Goal: Task Accomplishment & Management: Use online tool/utility

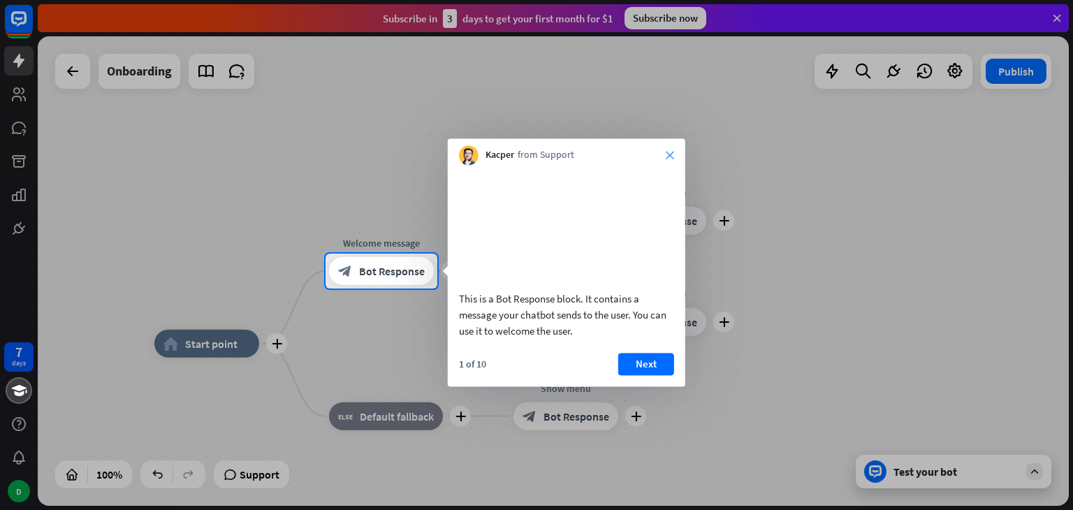
click at [669, 154] on icon "close" at bounding box center [670, 155] width 8 height 8
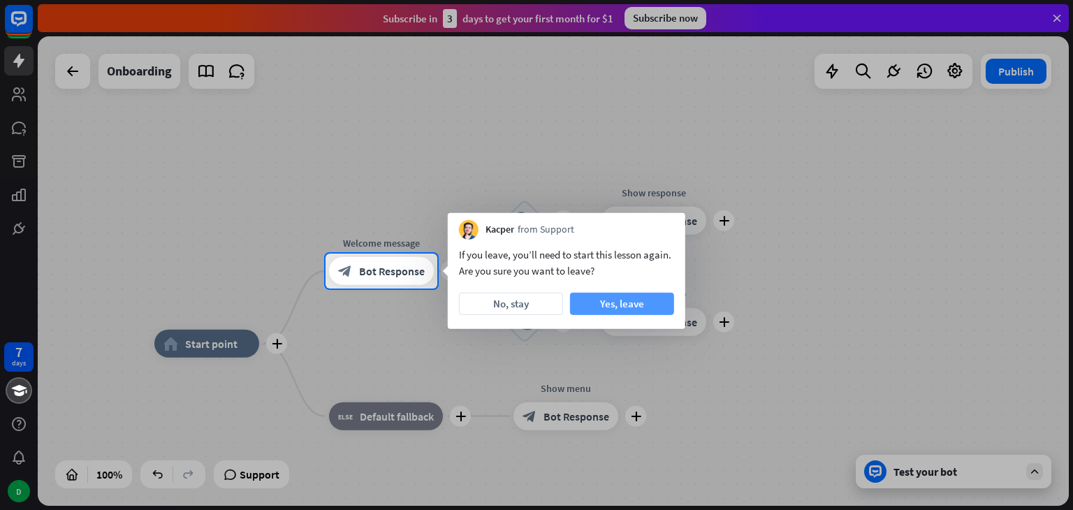
click at [619, 308] on button "Yes, leave" at bounding box center [622, 304] width 104 height 22
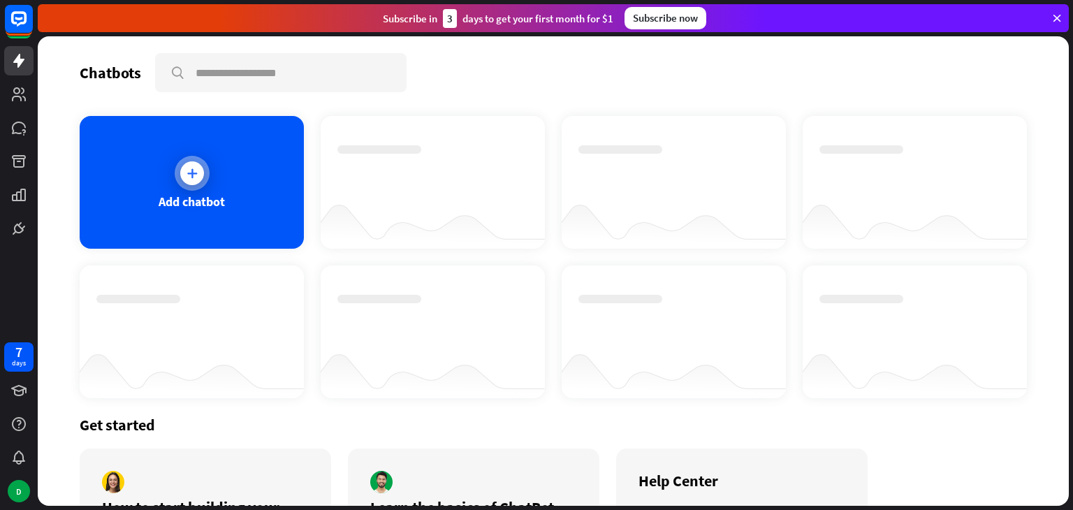
click at [224, 171] on div "Add chatbot" at bounding box center [192, 182] width 224 height 133
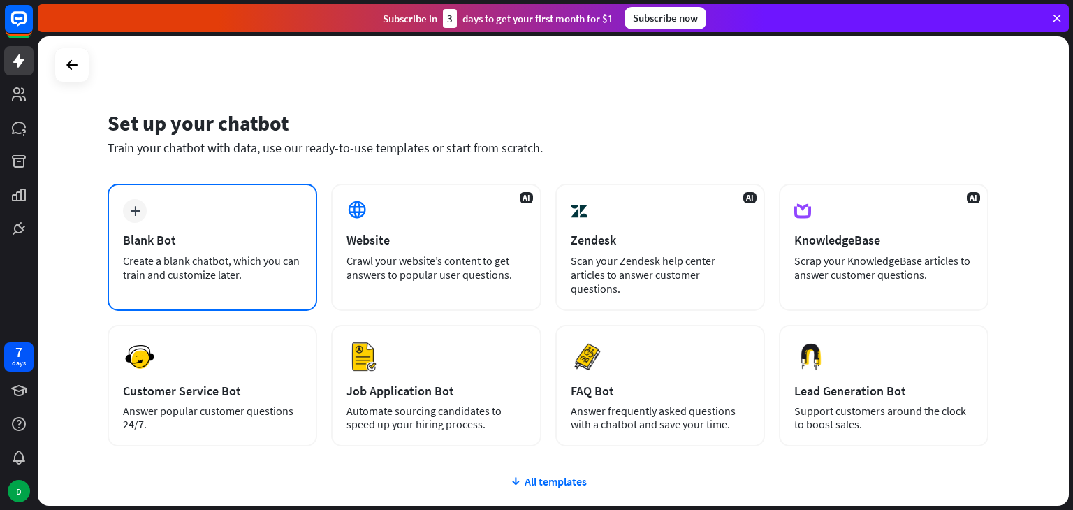
click at [177, 215] on div "plus Blank Bot Create a blank chatbot, which you can train and customize later." at bounding box center [213, 247] width 210 height 127
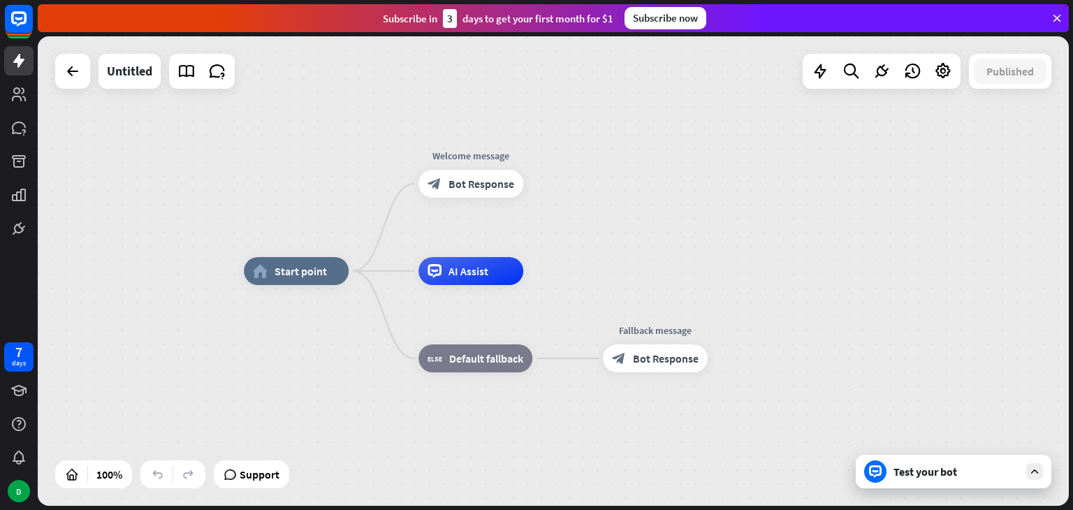
click at [936, 484] on div "Test your bot" at bounding box center [954, 472] width 196 height 34
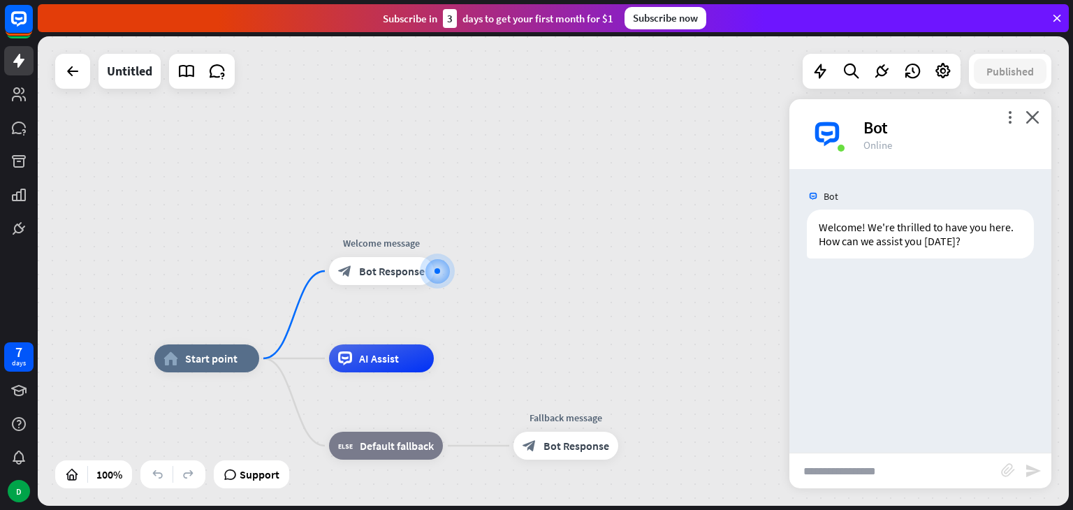
click at [847, 478] on input "text" at bounding box center [896, 470] width 212 height 35
click at [446, 270] on icon "plus" at bounding box center [451, 271] width 10 height 10
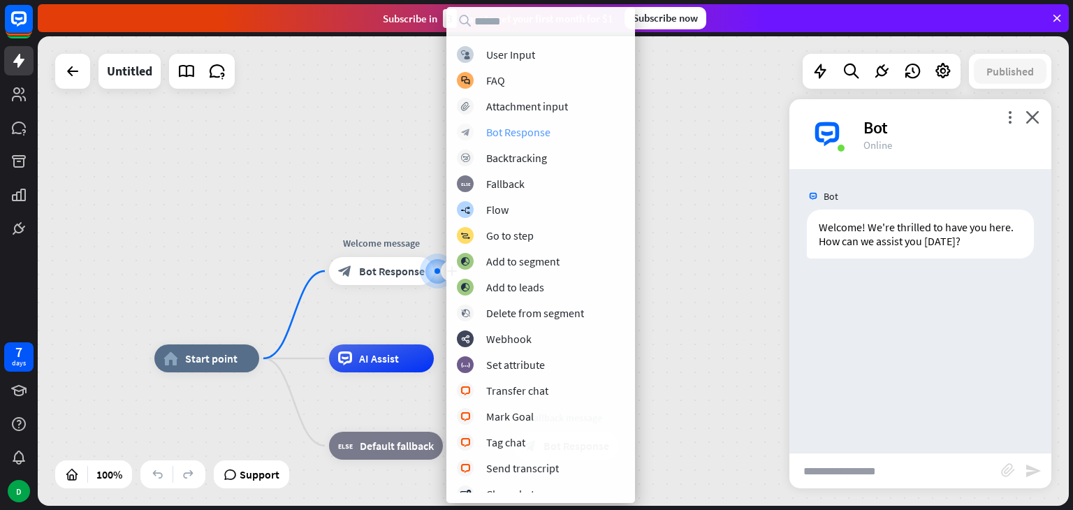
click at [523, 133] on div "Bot Response" at bounding box center [518, 132] width 64 height 14
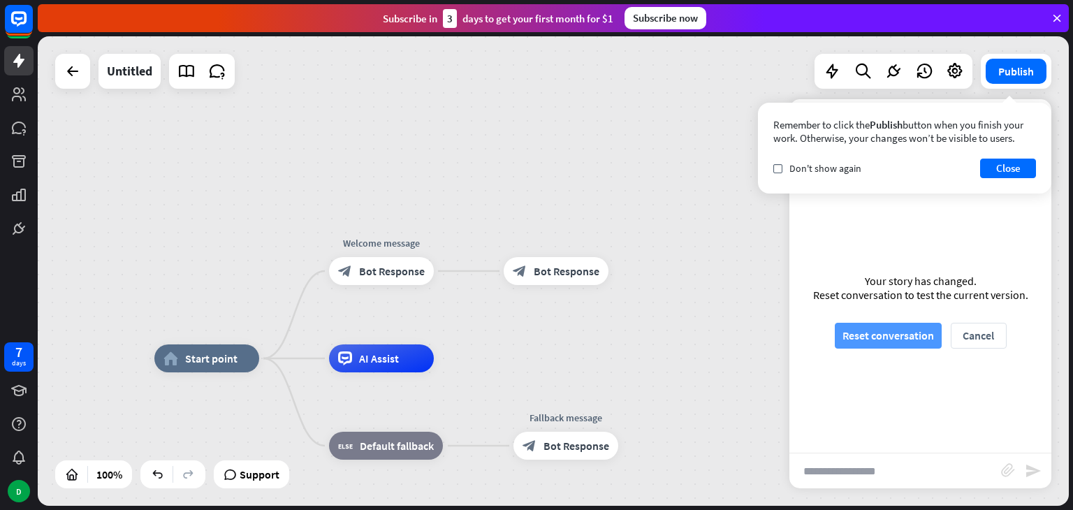
click at [899, 336] on button "Reset conversation" at bounding box center [888, 336] width 107 height 26
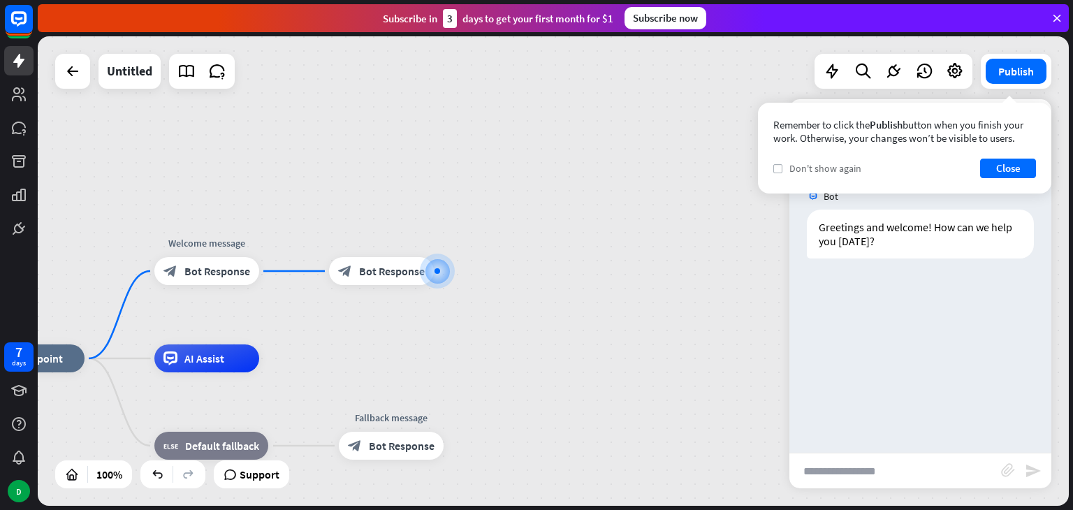
click at [777, 171] on label "check" at bounding box center [777, 168] width 9 height 9
click at [1008, 164] on button "Close" at bounding box center [1008, 169] width 56 height 20
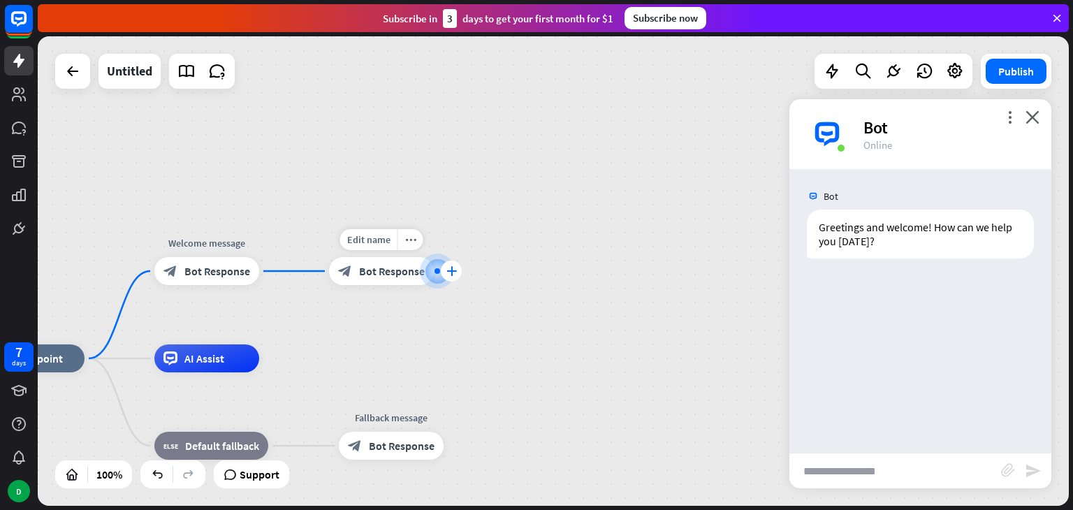
click at [447, 272] on icon "plus" at bounding box center [451, 271] width 10 height 10
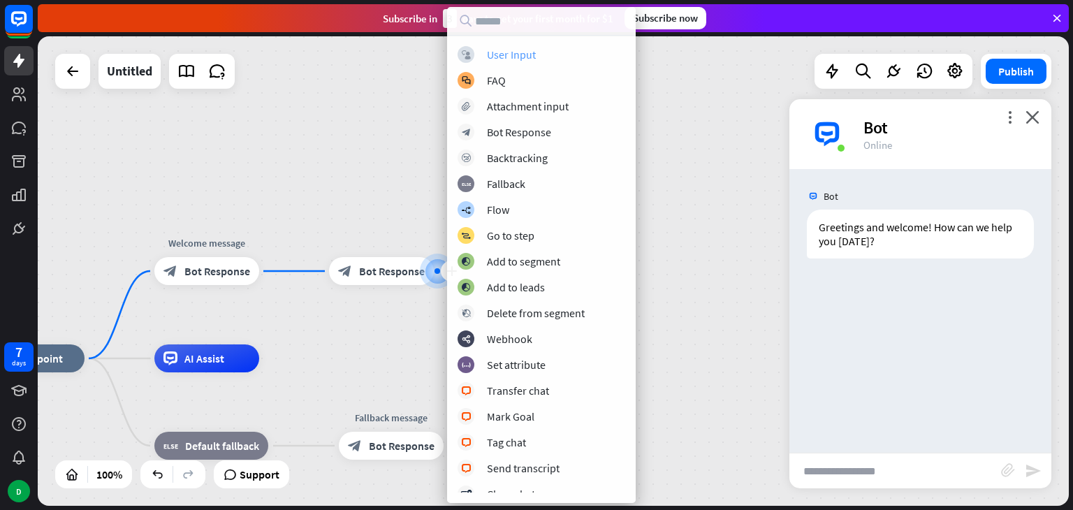
click at [506, 57] on div "User Input" at bounding box center [511, 55] width 49 height 14
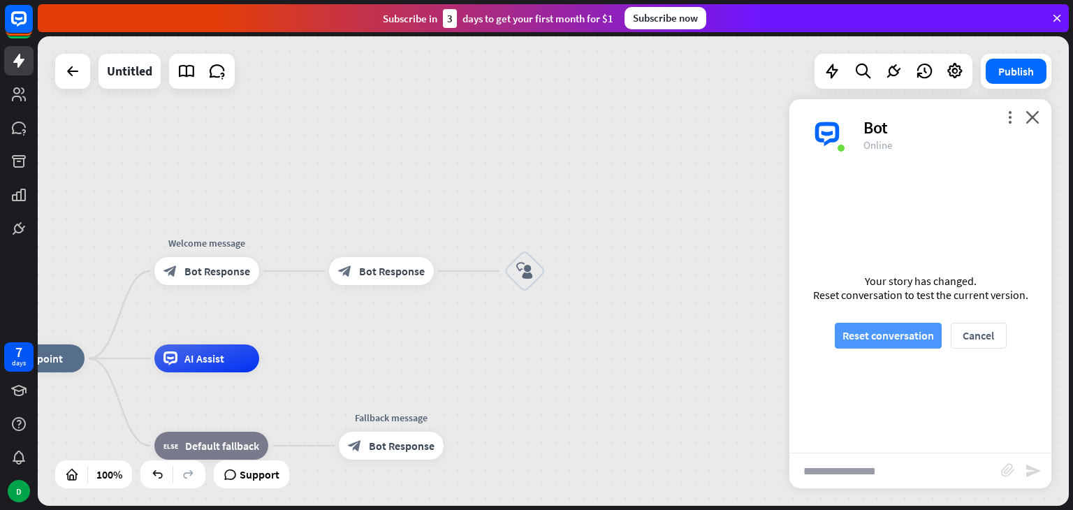
click at [922, 333] on button "Reset conversation" at bounding box center [888, 336] width 107 height 26
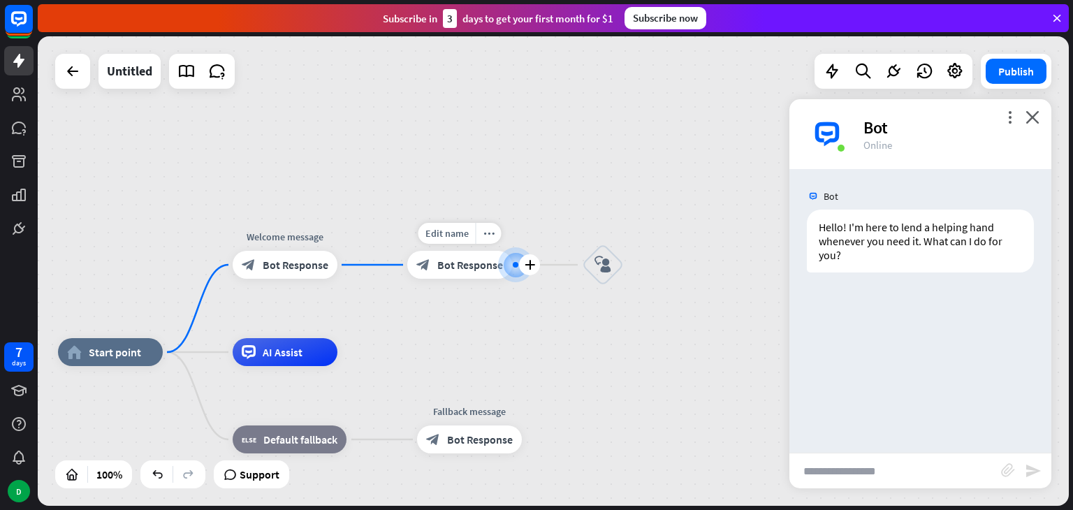
drag, startPoint x: 436, startPoint y: 272, endPoint x: 514, endPoint y: 266, distance: 78.5
click at [514, 266] on div at bounding box center [516, 265] width 6 height 6
click at [593, 344] on div "home_2 Start point Welcome message block_bot_response Bot Response block_bot_re…" at bounding box center [553, 271] width 1031 height 470
click at [531, 267] on icon "plus" at bounding box center [530, 265] width 10 height 10
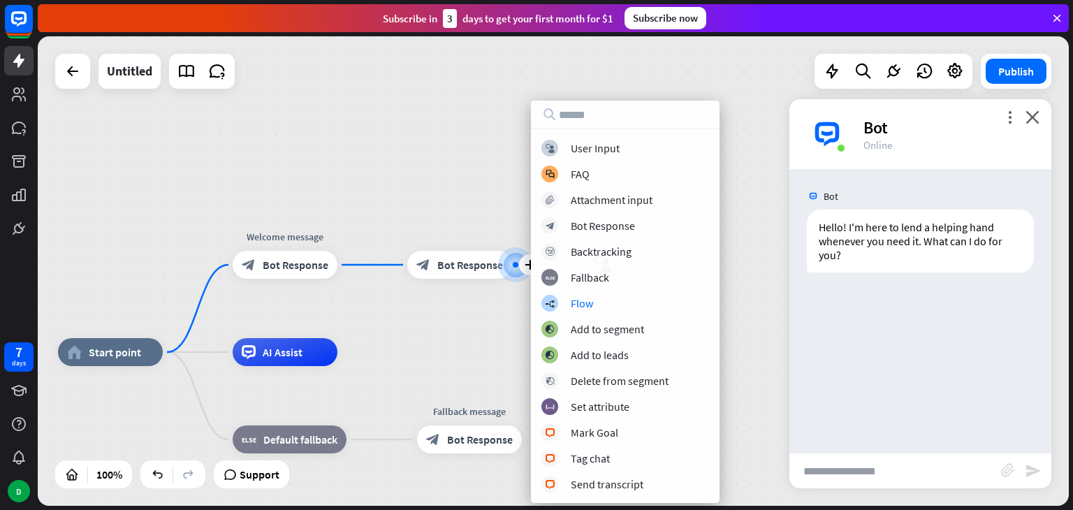
click at [767, 337] on div "home_2 Start point Welcome message block_bot_response Bot Response plus block_b…" at bounding box center [553, 271] width 1031 height 470
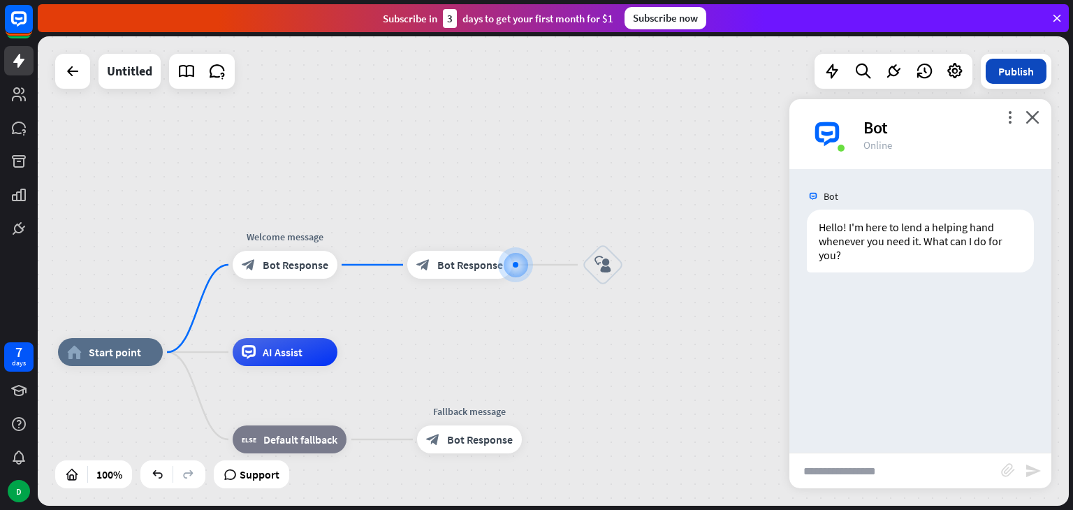
click at [1011, 73] on button "Publish" at bounding box center [1016, 71] width 61 height 25
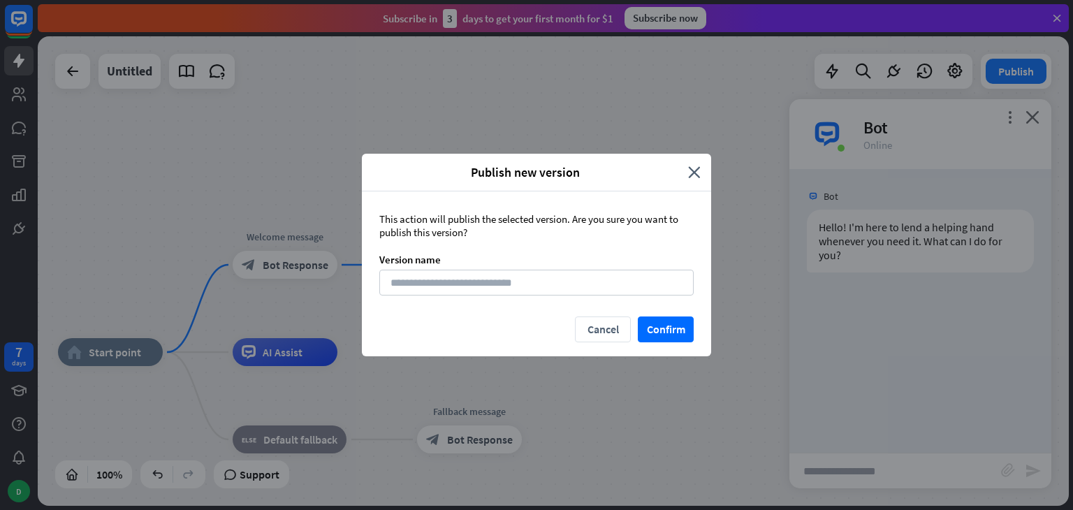
click at [702, 175] on div "Publish new version close" at bounding box center [536, 173] width 349 height 38
click at [700, 171] on icon "close" at bounding box center [694, 172] width 13 height 16
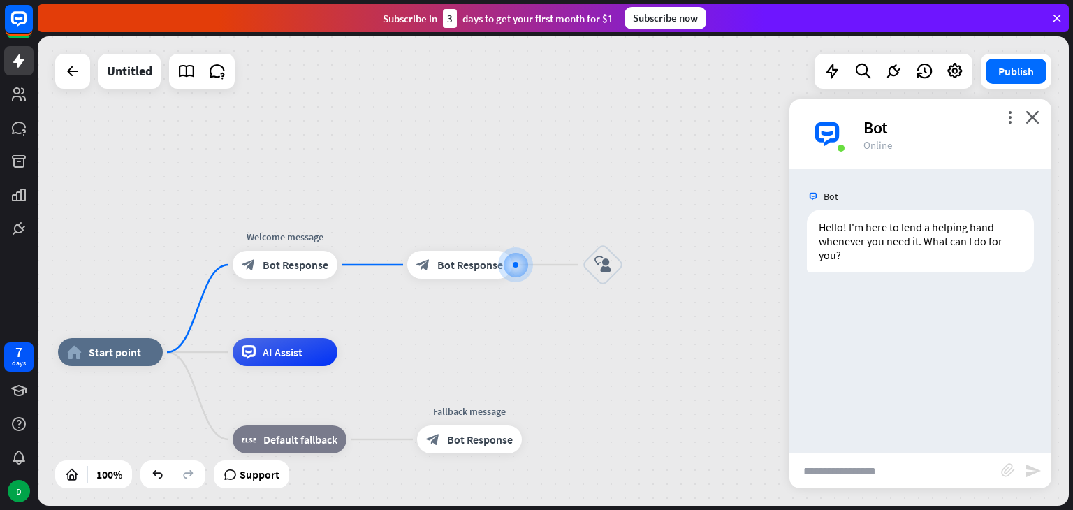
click at [75, 87] on div at bounding box center [72, 71] width 35 height 35
click at [67, 63] on icon at bounding box center [72, 71] width 17 height 17
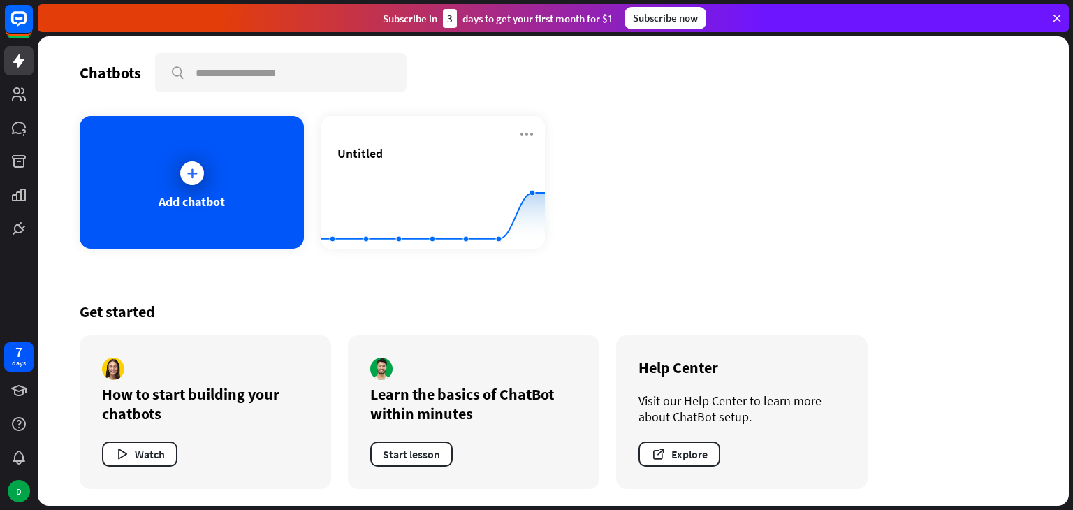
click at [1061, 26] on div "Subscribe [DATE] to get your first month for $1 Subscribe now" at bounding box center [553, 18] width 1031 height 28
click at [1054, 20] on icon at bounding box center [1057, 18] width 13 height 13
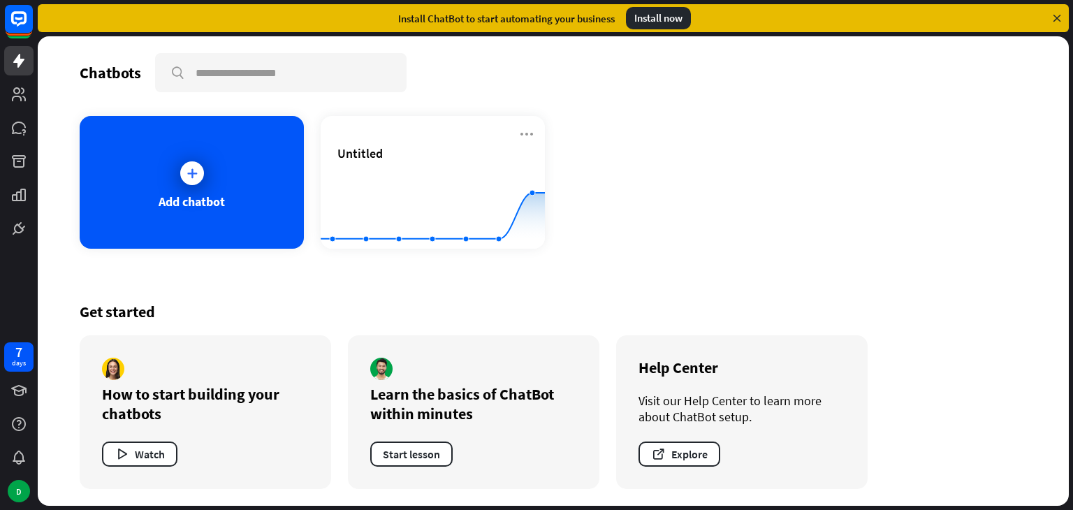
click at [1054, 20] on icon at bounding box center [1057, 18] width 13 height 13
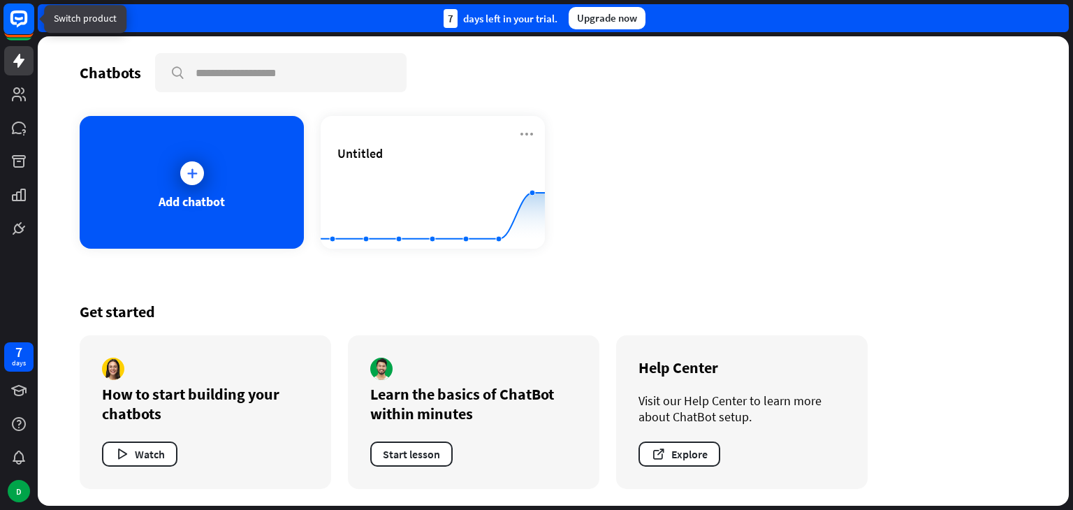
click at [28, 22] on rect at bounding box center [18, 18] width 31 height 31
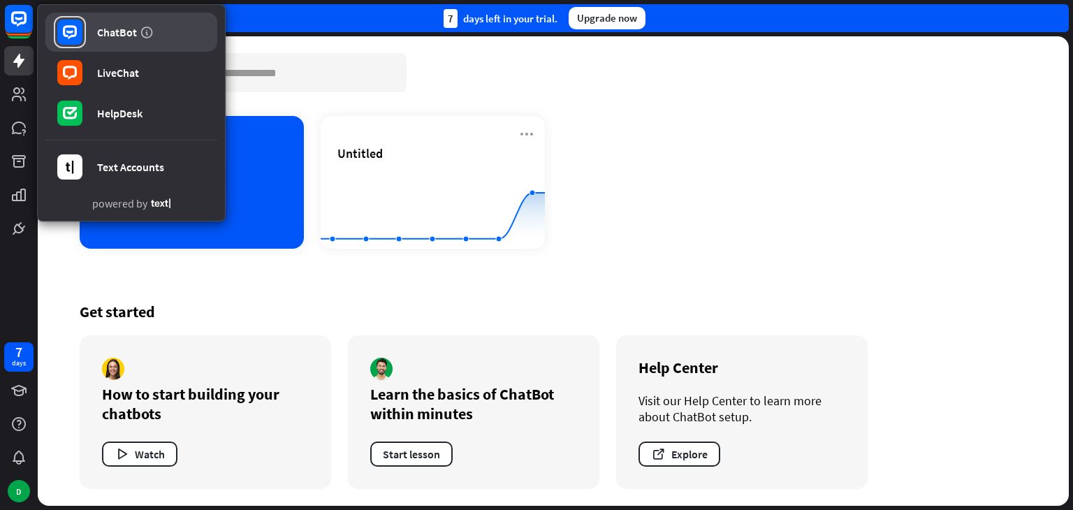
click at [105, 31] on div "ChatBot" at bounding box center [117, 32] width 40 height 14
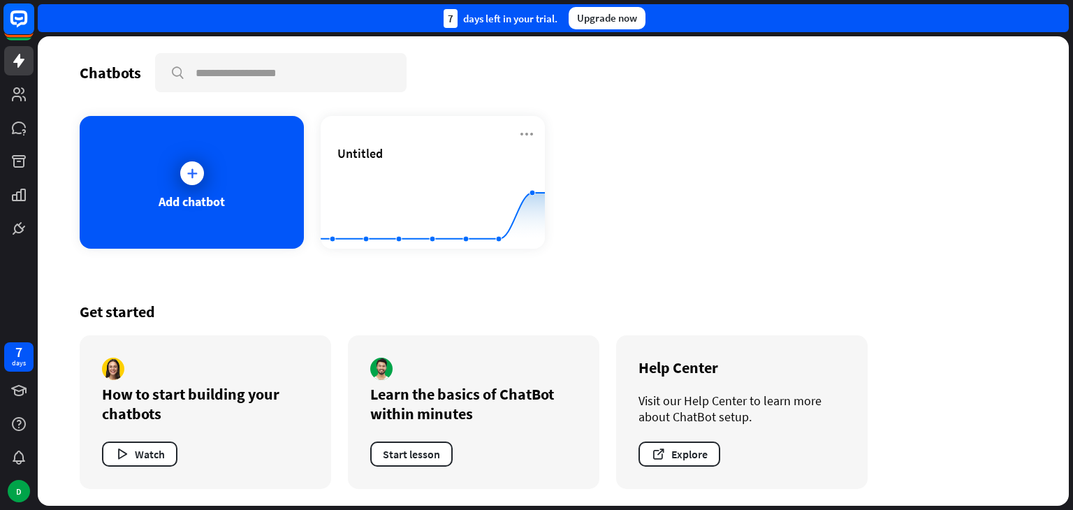
click at [6, 22] on rect at bounding box center [18, 18] width 31 height 31
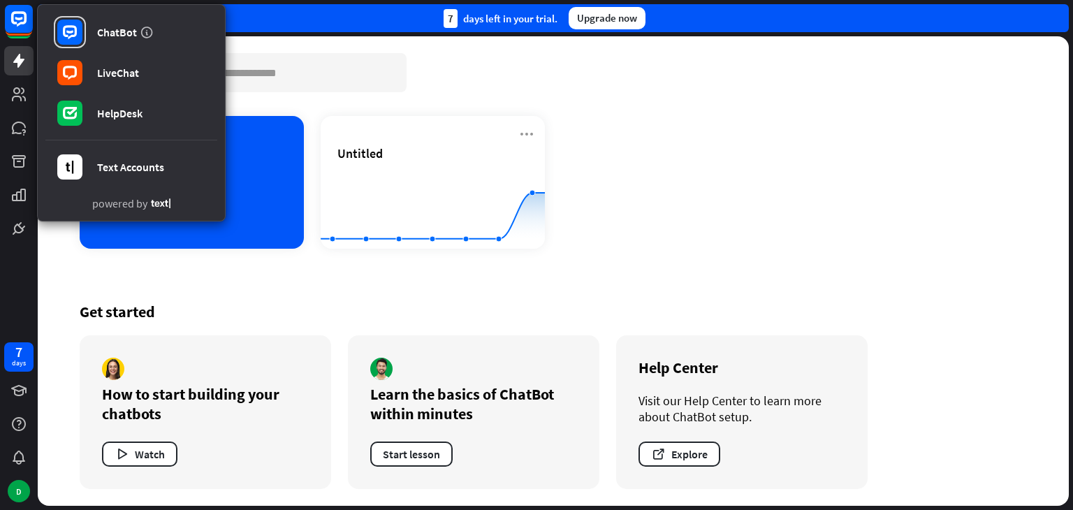
click at [689, 238] on div "Add chatbot Untitled Created with Highcharts 10.1.0 0 2 4" at bounding box center [553, 182] width 947 height 133
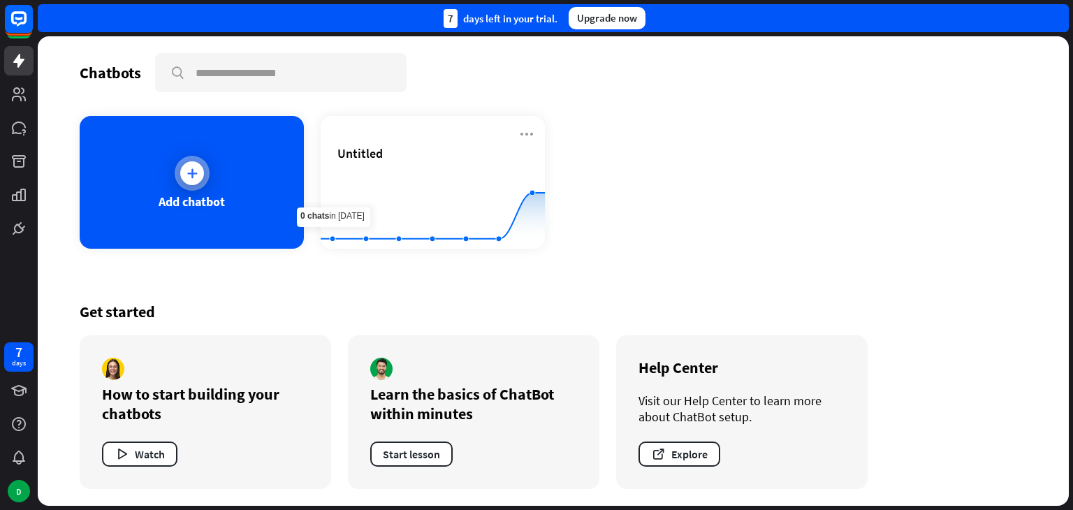
click at [233, 149] on div "Add chatbot" at bounding box center [192, 182] width 224 height 133
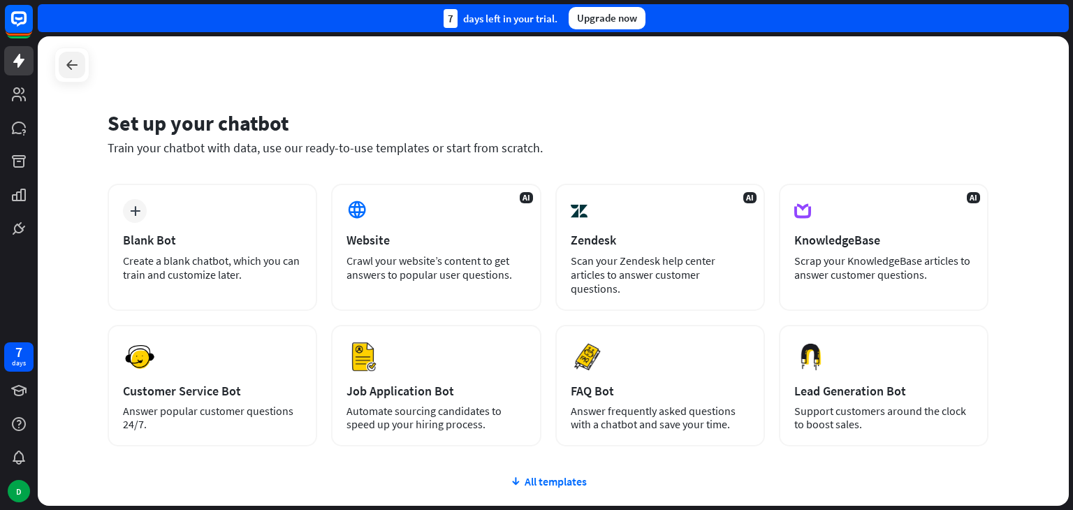
click at [81, 68] on div at bounding box center [72, 65] width 27 height 27
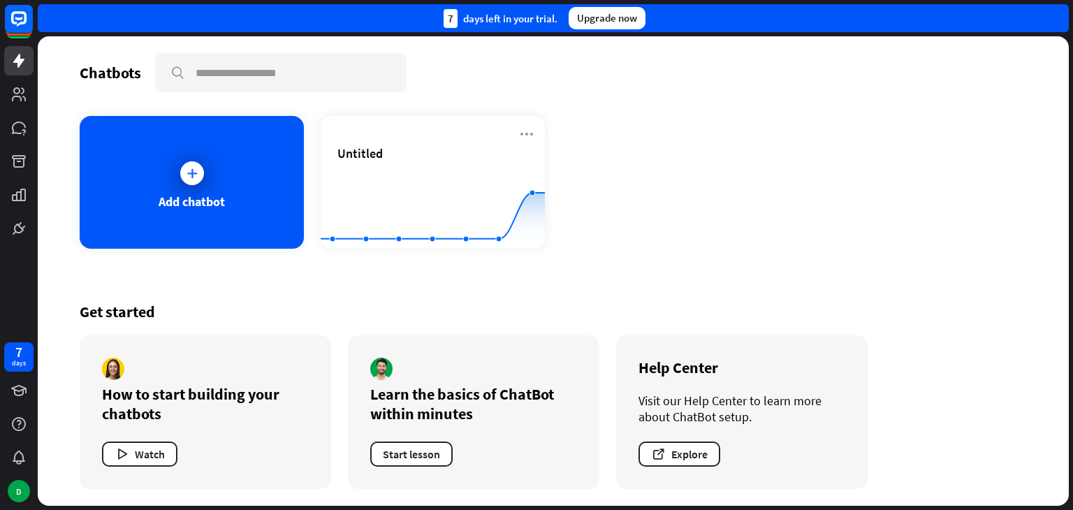
click at [73, 63] on div "Chatbots search Add chatbot Untitled Created with Highcharts 10.1.0 0 2 4 Get s…" at bounding box center [553, 271] width 1031 height 470
